Goal: Navigation & Orientation: Find specific page/section

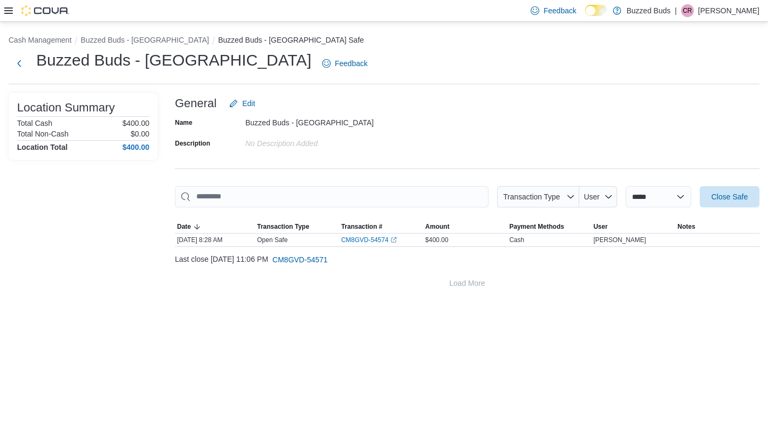
click at [9, 10] on icon at bounding box center [8, 10] width 9 height 6
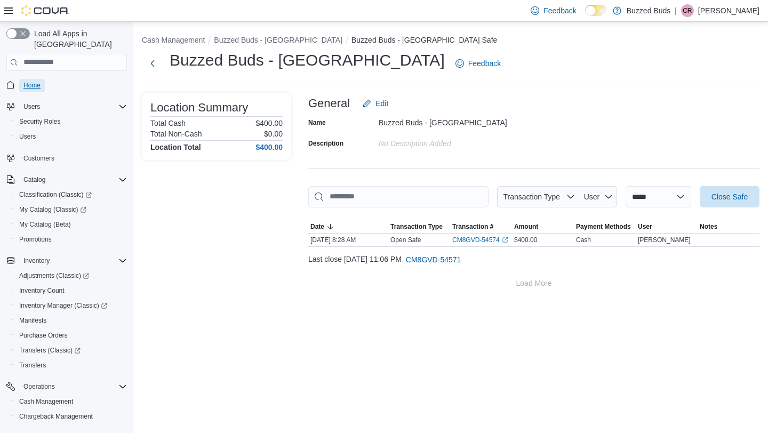
click at [33, 81] on span "Home" at bounding box center [31, 85] width 17 height 9
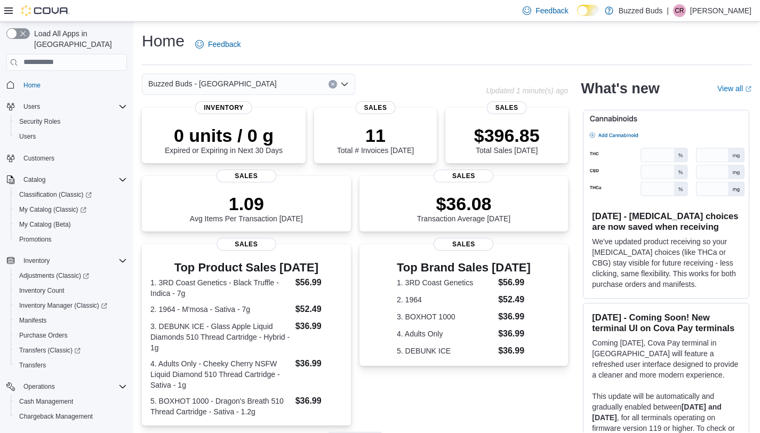
click at [275, 75] on div "Buzzed Buds - [GEOGRAPHIC_DATA]" at bounding box center [248, 84] width 213 height 21
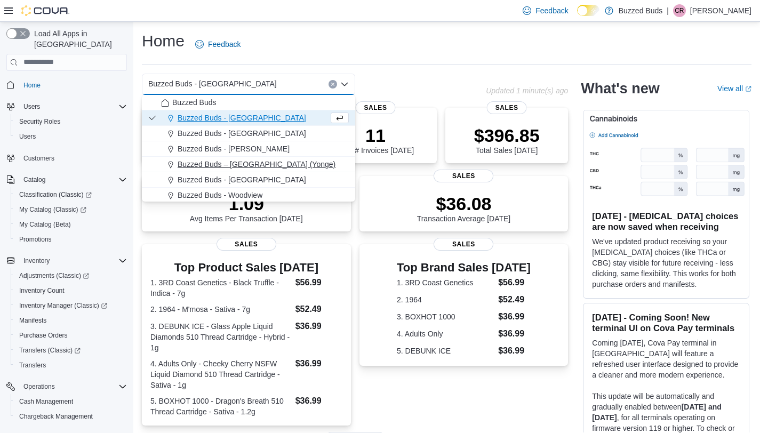
click at [289, 159] on div "Buzzed Buds – Toronto (Yonge)" at bounding box center [255, 164] width 188 height 11
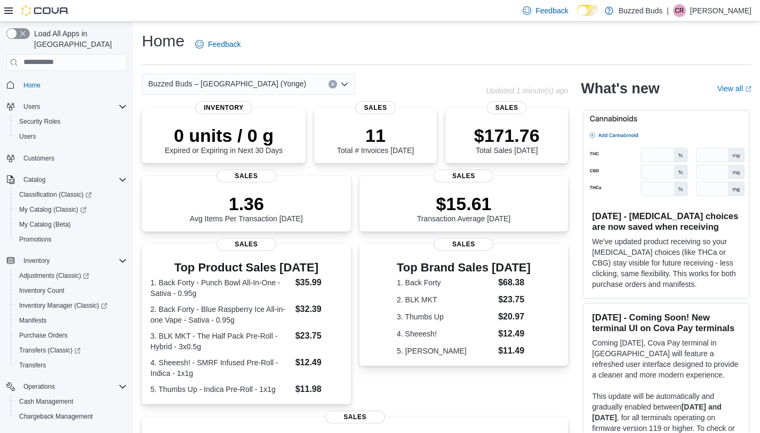
click at [282, 86] on div "Buzzed Buds – Toronto (Yonge) Combo box. Selected. Buzzed Buds – Toronto (Yonge…" at bounding box center [248, 84] width 213 height 21
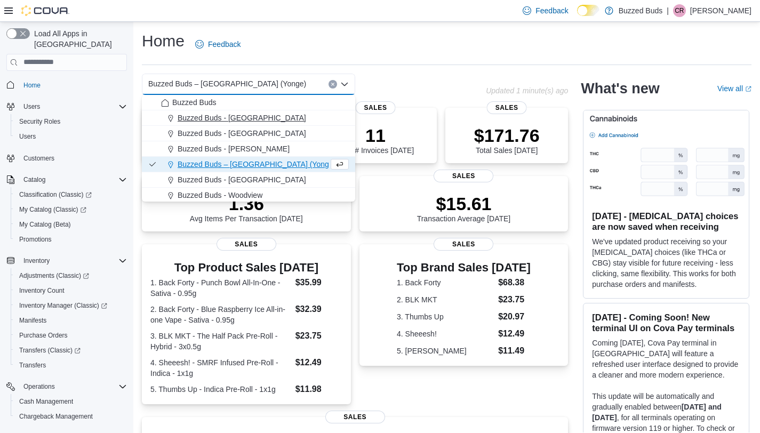
click at [284, 115] on div "Buzzed Buds - [GEOGRAPHIC_DATA]" at bounding box center [255, 117] width 188 height 11
